Goal: Book appointment/travel/reservation

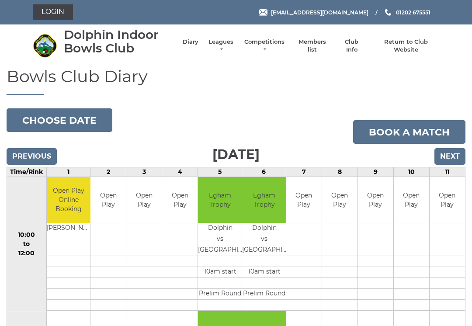
click at [231, 43] on link "Leagues" at bounding box center [221, 46] width 28 height 16
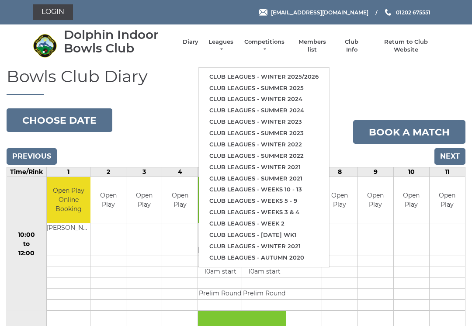
click at [242, 72] on link "Club leagues - Winter 2025/2026" at bounding box center [264, 76] width 130 height 11
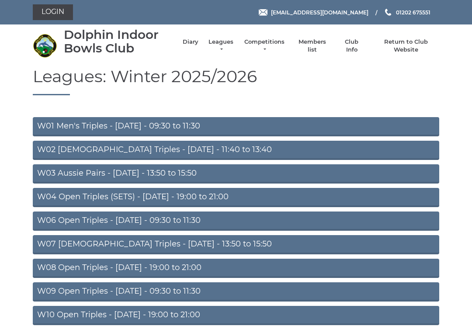
click at [109, 200] on link "W04 Open Triples (SETS) - Monday - 19:00 to 21:00" at bounding box center [236, 197] width 406 height 19
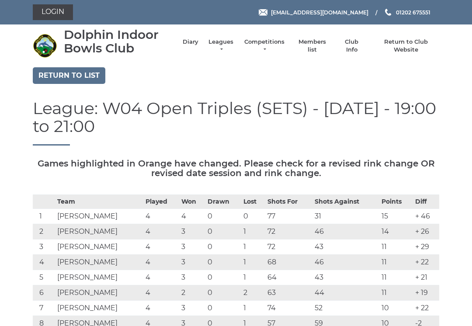
click at [409, 43] on link "Return to Club Website" at bounding box center [406, 46] width 66 height 16
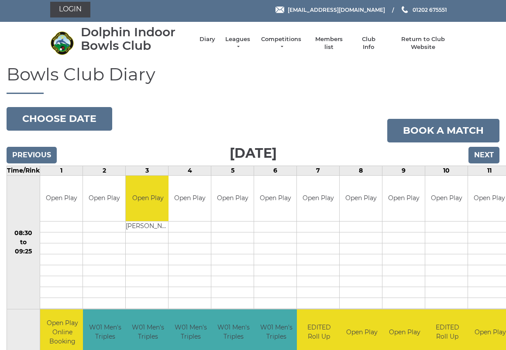
scroll to position [2, 0]
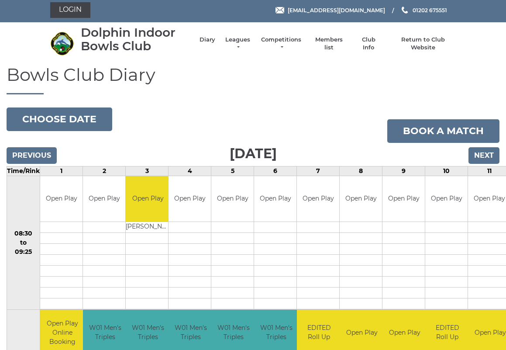
click at [491, 154] on input "Next" at bounding box center [484, 155] width 31 height 17
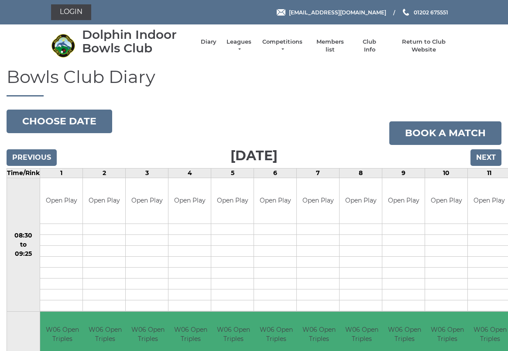
click at [486, 155] on input "Next" at bounding box center [486, 157] width 31 height 17
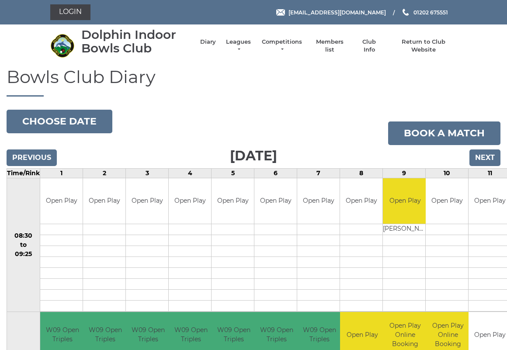
click at [485, 157] on input "Next" at bounding box center [484, 157] width 31 height 17
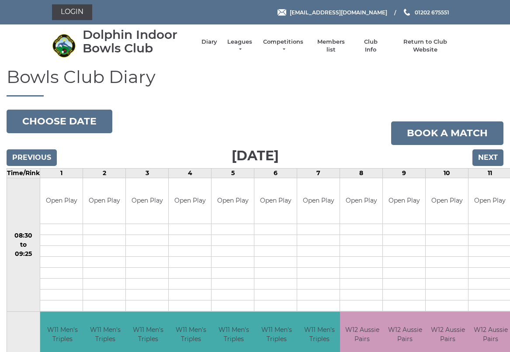
click at [492, 161] on input "Next" at bounding box center [487, 157] width 31 height 17
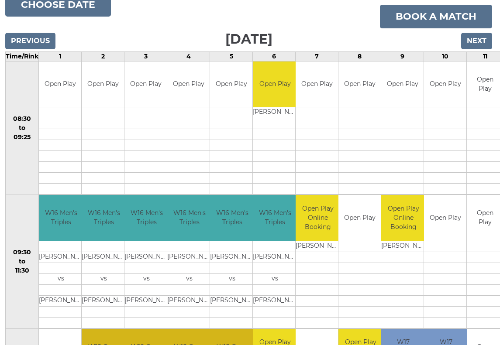
scroll to position [117, 1]
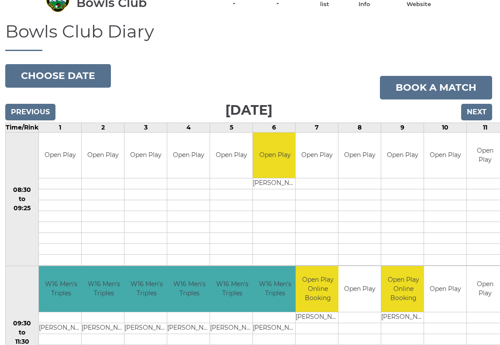
click at [475, 116] on input "Next" at bounding box center [476, 112] width 31 height 17
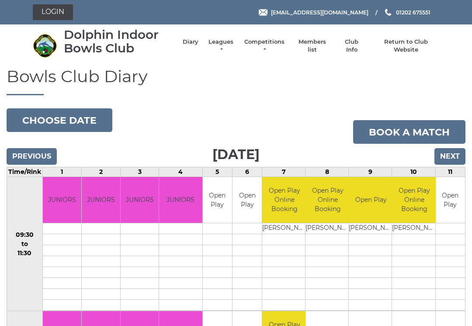
click at [453, 154] on input "Next" at bounding box center [449, 156] width 31 height 17
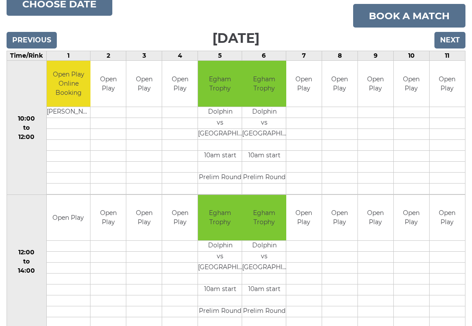
scroll to position [116, 0]
click at [458, 36] on input "Next" at bounding box center [449, 40] width 31 height 17
click at [446, 41] on input "Next" at bounding box center [449, 40] width 31 height 17
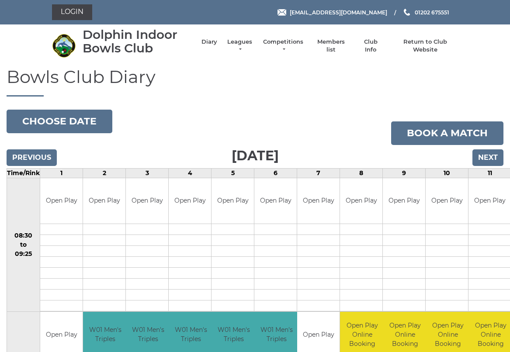
click at [490, 155] on input "Next" at bounding box center [487, 157] width 31 height 17
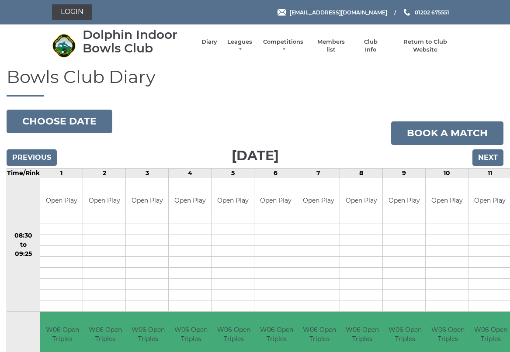
click at [494, 157] on input "Next" at bounding box center [487, 157] width 31 height 17
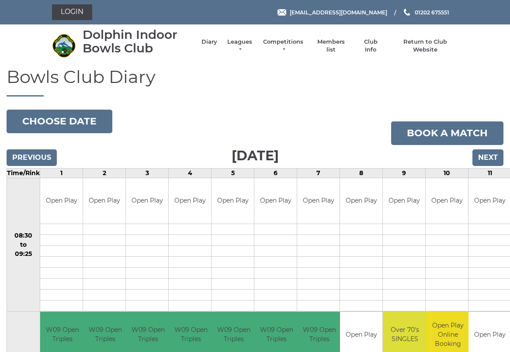
click at [489, 159] on input "Next" at bounding box center [487, 157] width 31 height 17
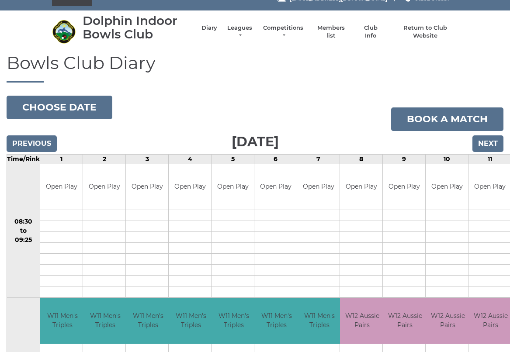
scroll to position [14, 0]
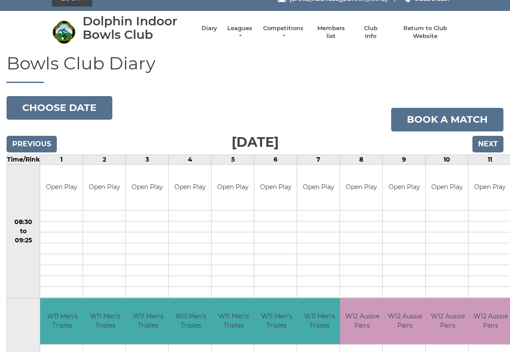
click at [58, 103] on button "Choose date" at bounding box center [60, 108] width 106 height 24
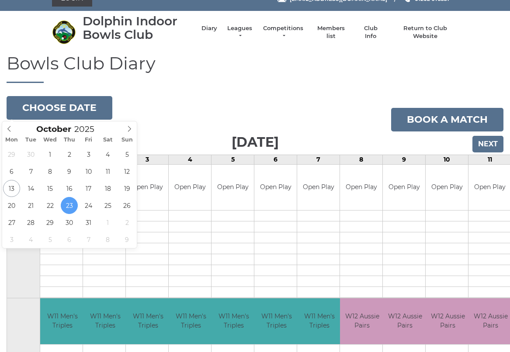
click at [131, 124] on span at bounding box center [129, 127] width 14 height 12
click at [128, 131] on icon at bounding box center [129, 129] width 6 height 6
type input "2025-12-28"
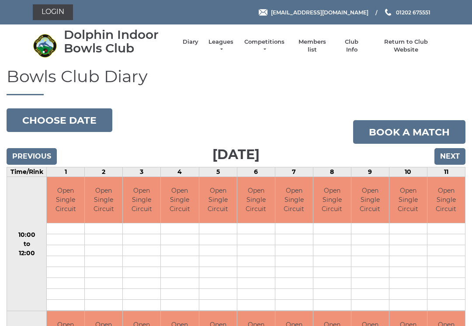
click at [28, 159] on input "Previous" at bounding box center [32, 156] width 50 height 17
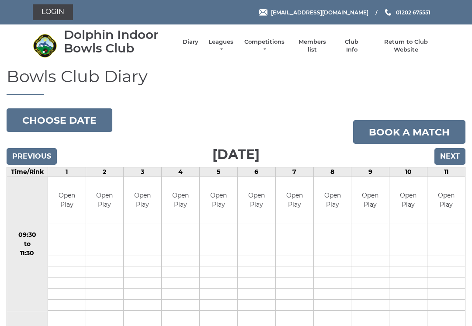
click at [453, 155] on input "Next" at bounding box center [449, 156] width 31 height 17
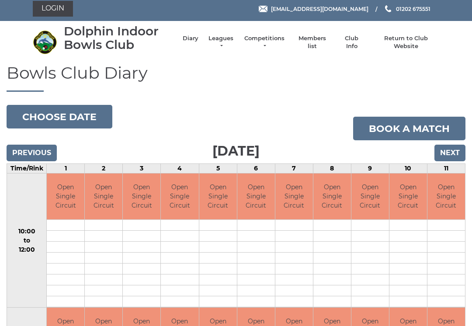
click at [450, 150] on input "Next" at bounding box center [449, 153] width 31 height 17
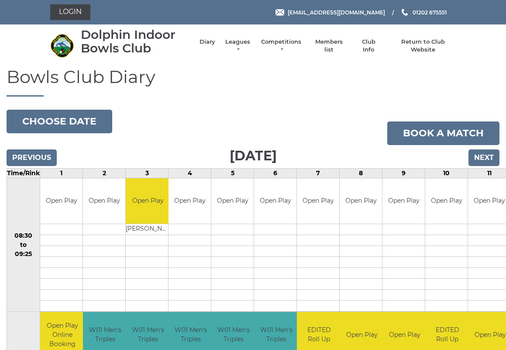
scroll to position [2, 0]
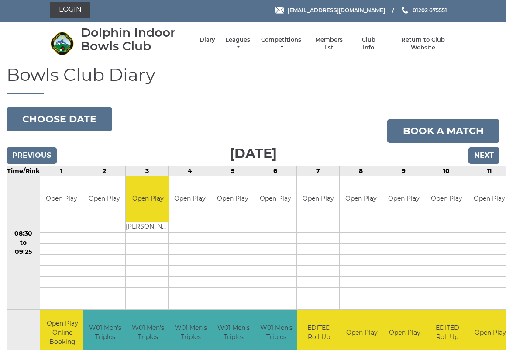
click at [490, 157] on input "Next" at bounding box center [484, 155] width 31 height 17
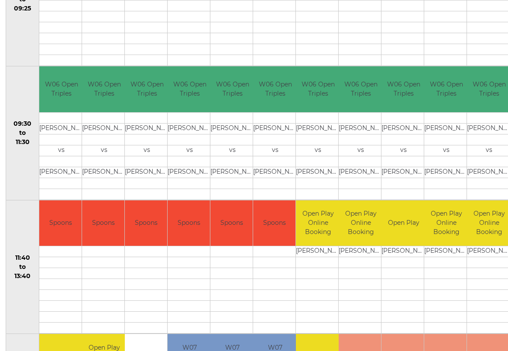
scroll to position [245, 1]
